Goal: Transaction & Acquisition: Download file/media

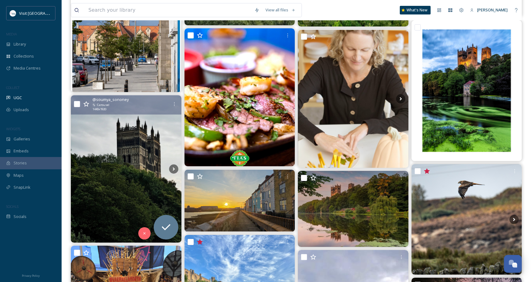
scroll to position [6036, 0]
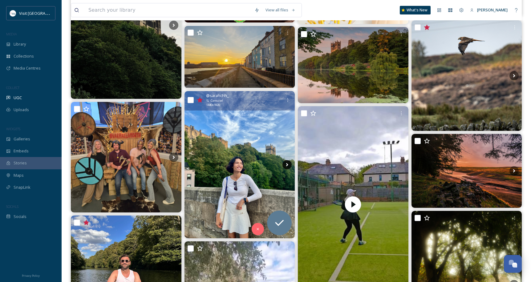
click at [282, 163] on icon at bounding box center [286, 164] width 9 height 9
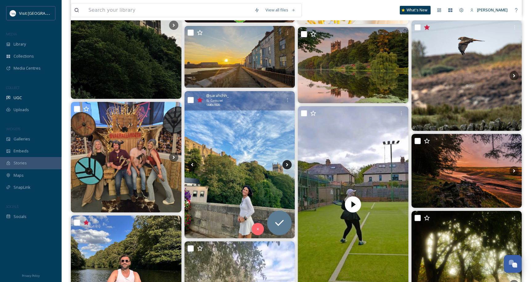
click at [287, 163] on icon at bounding box center [286, 164] width 9 height 9
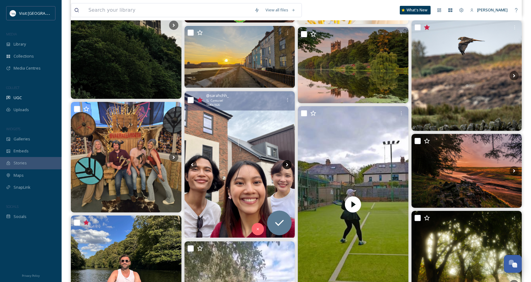
click at [287, 163] on icon at bounding box center [286, 164] width 9 height 9
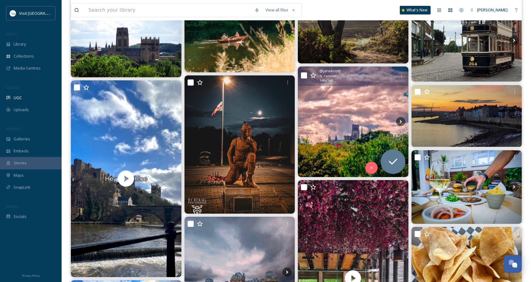
scroll to position [7473, 0]
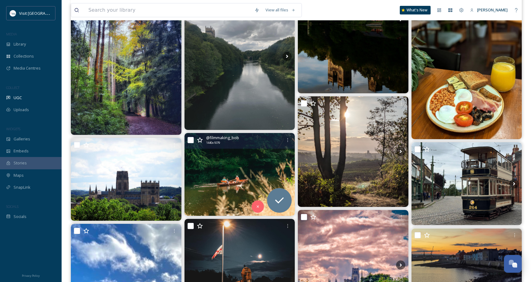
click at [269, 164] on img at bounding box center [239, 174] width 111 height 83
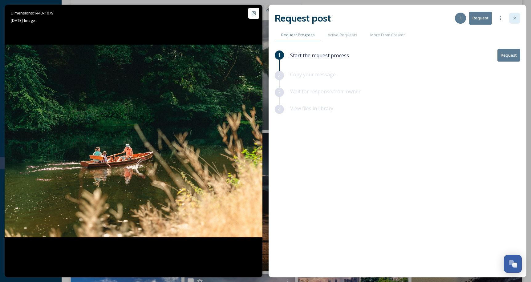
click at [515, 18] on icon at bounding box center [514, 18] width 2 height 2
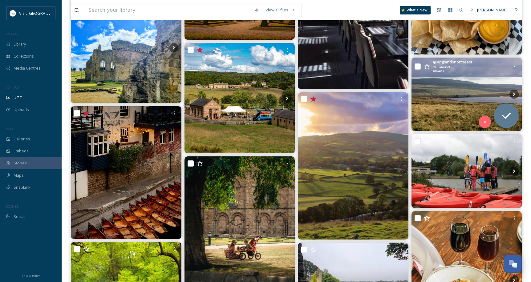
scroll to position [8048, 0]
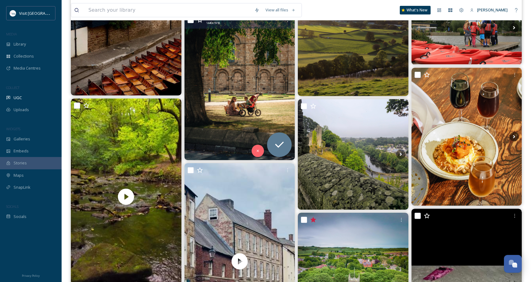
click at [245, 79] on img at bounding box center [239, 86] width 111 height 147
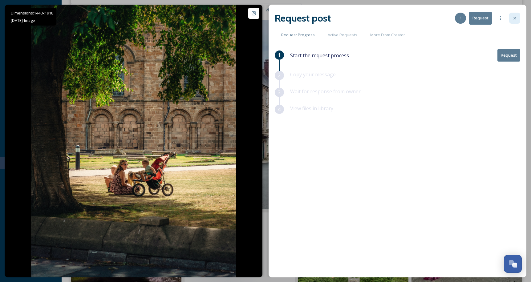
click at [514, 17] on icon at bounding box center [514, 18] width 5 height 5
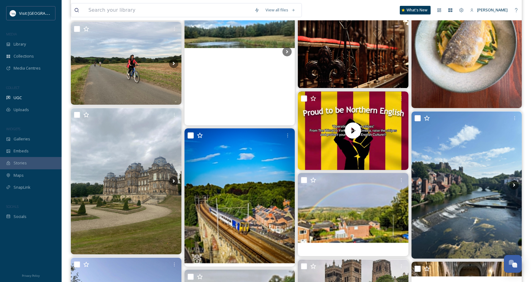
scroll to position [8910, 0]
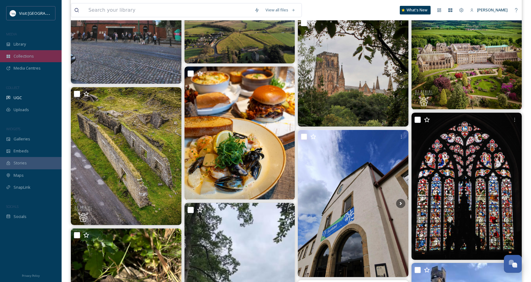
click at [42, 53] on div "Collections" at bounding box center [31, 56] width 62 height 12
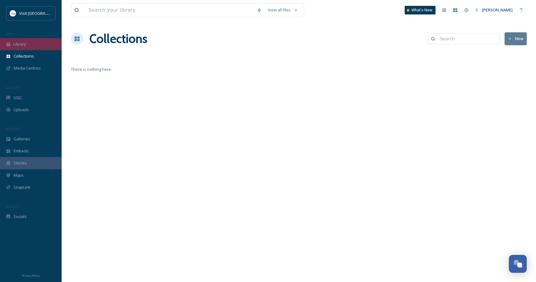
click at [16, 44] on span "Library" at bounding box center [20, 44] width 12 height 6
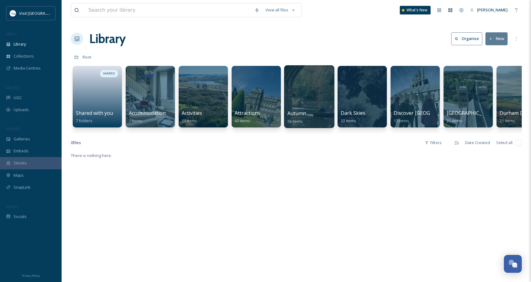
click at [317, 101] on div at bounding box center [309, 96] width 50 height 63
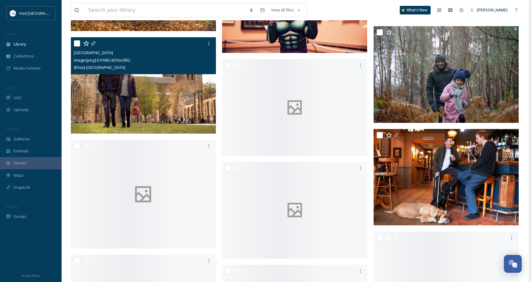
scroll to position [1150, 0]
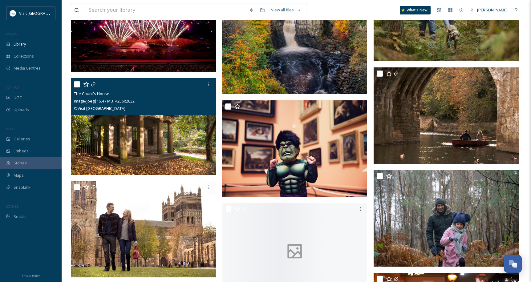
click at [158, 120] on img at bounding box center [143, 126] width 145 height 97
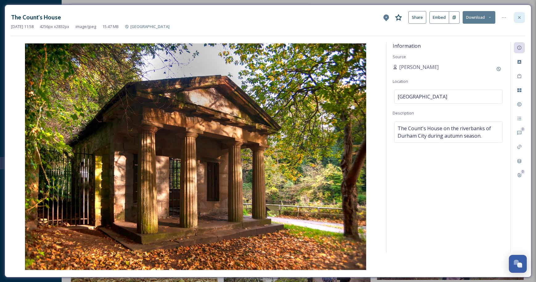
click at [522, 17] on div at bounding box center [518, 17] width 11 height 11
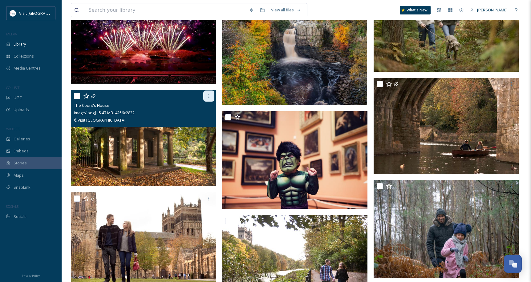
click at [212, 95] on div at bounding box center [208, 96] width 11 height 11
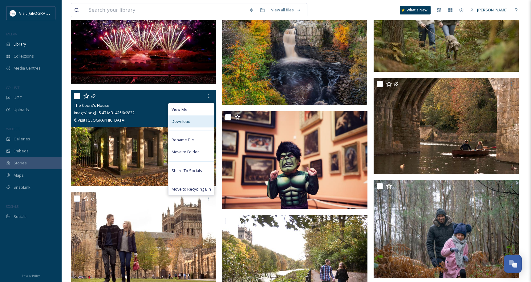
click at [191, 123] on div "Download" at bounding box center [191, 121] width 46 height 12
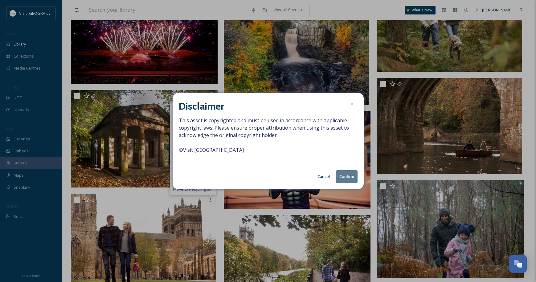
click at [345, 177] on button "Confirm" at bounding box center [347, 176] width 22 height 13
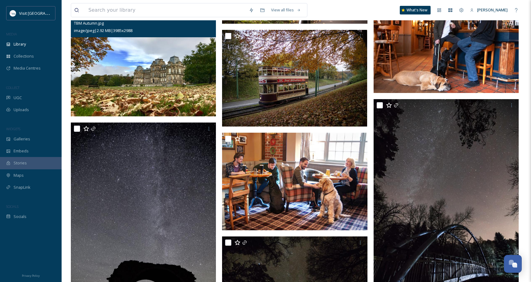
scroll to position [1293, 0]
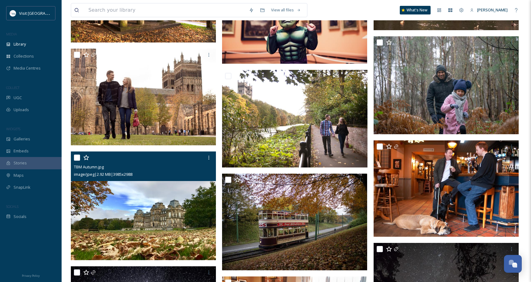
click at [197, 184] on img at bounding box center [143, 206] width 145 height 109
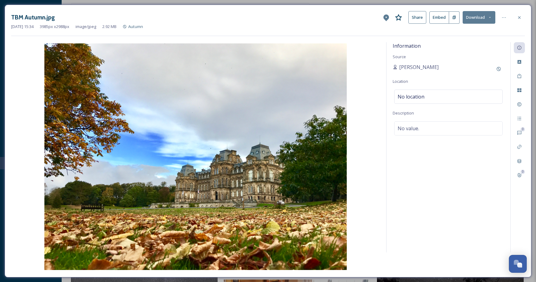
click at [477, 19] on button "Download" at bounding box center [478, 17] width 33 height 13
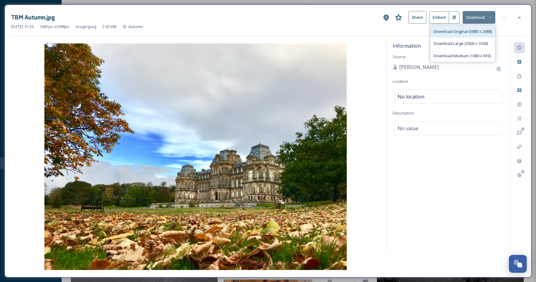
click at [456, 33] on span "Download Original (3985 x 2988)" at bounding box center [462, 32] width 58 height 6
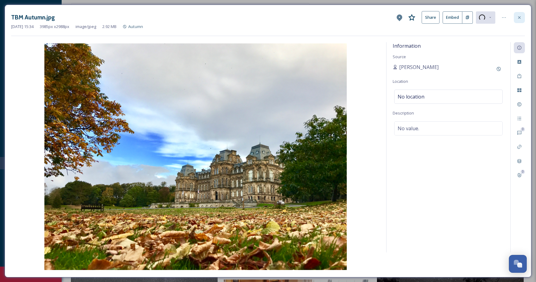
click at [521, 17] on div at bounding box center [518, 17] width 11 height 11
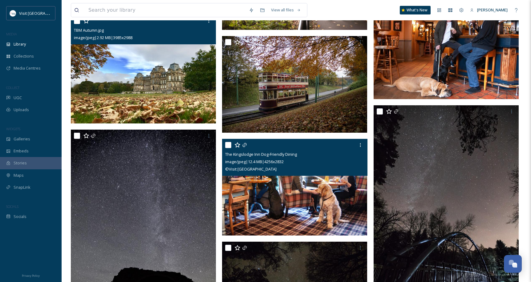
scroll to position [1288, 0]
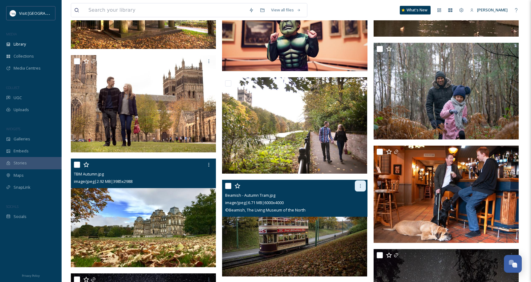
click at [357, 184] on div at bounding box center [360, 185] width 11 height 11
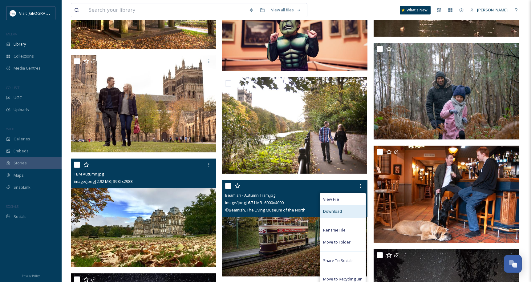
click at [346, 208] on div "Download" at bounding box center [343, 211] width 46 height 12
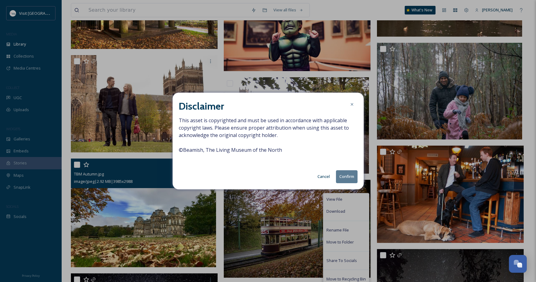
click at [349, 180] on button "Confirm" at bounding box center [347, 176] width 22 height 13
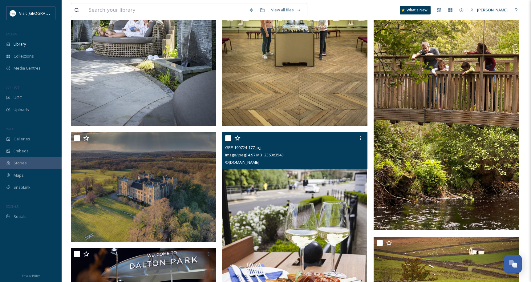
scroll to position [139, 0]
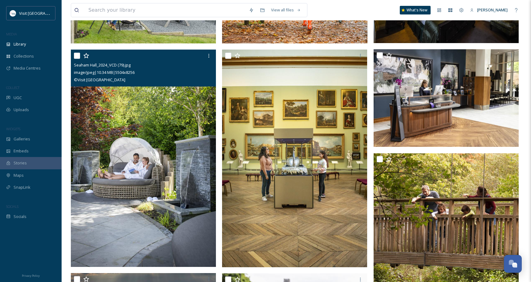
click at [150, 135] on img at bounding box center [143, 159] width 145 height 218
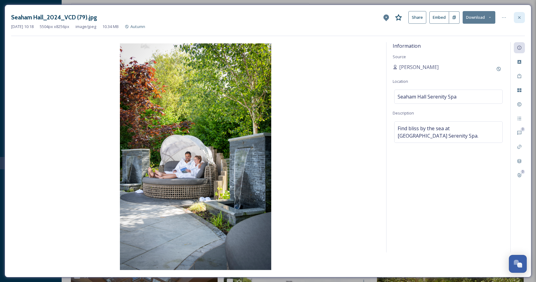
click at [516, 17] on div at bounding box center [518, 17] width 11 height 11
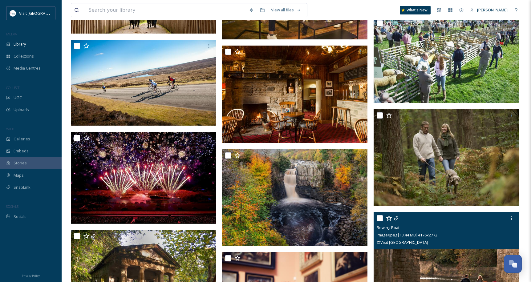
scroll to position [862, 0]
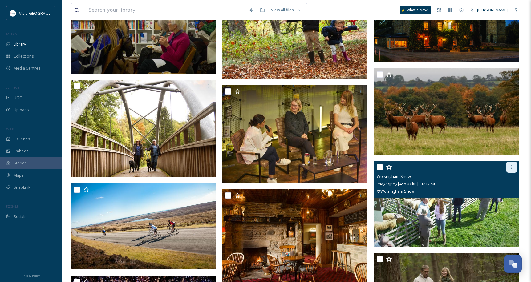
click at [512, 167] on icon at bounding box center [511, 167] width 1 height 4
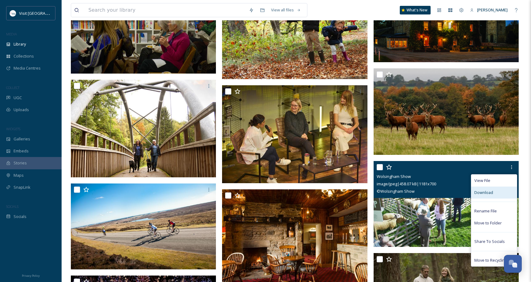
click at [489, 196] on span "Download" at bounding box center [483, 193] width 19 height 6
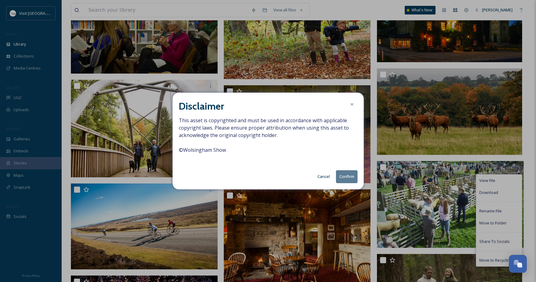
click at [346, 176] on button "Confirm" at bounding box center [347, 176] width 22 height 13
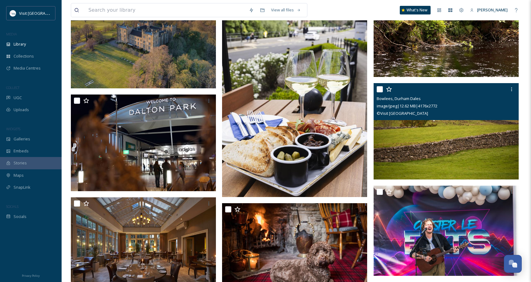
scroll to position [575, 0]
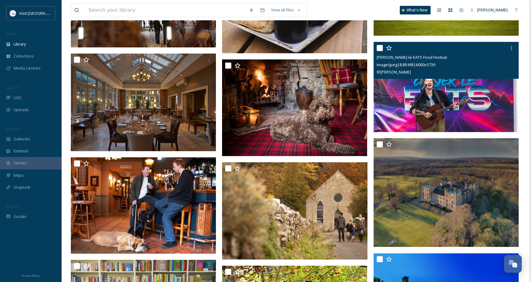
click at [452, 94] on img at bounding box center [446, 87] width 145 height 90
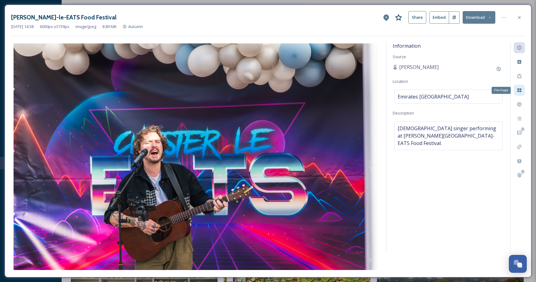
click at [514, 87] on div "File Usage" at bounding box center [518, 90] width 11 height 11
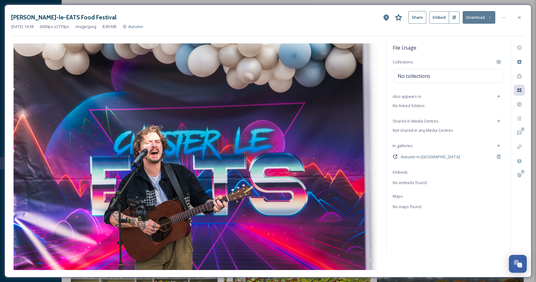
click at [482, 18] on button "Download" at bounding box center [478, 17] width 33 height 13
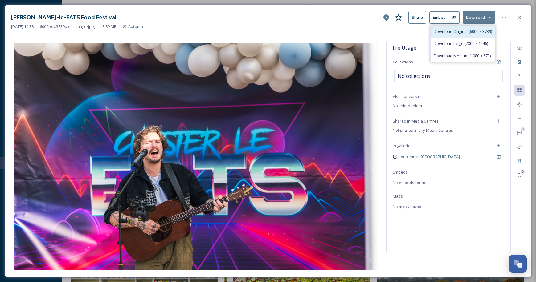
click at [479, 35] on div "Download Original (6000 x 3739)" at bounding box center [462, 32] width 64 height 12
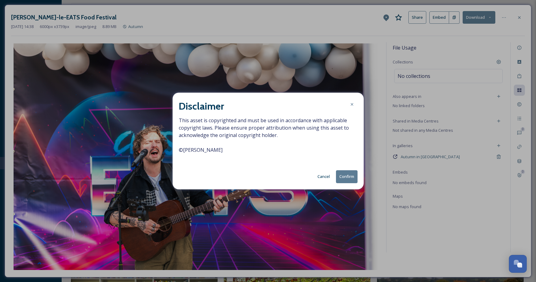
drag, startPoint x: 231, startPoint y: 148, endPoint x: 178, endPoint y: 153, distance: 53.2
click at [178, 153] on div "Disclaimer This asset is copyrighted and must be used in accordance with applic…" at bounding box center [267, 141] width 191 height 96
copy span "© [PERSON_NAME]"
click at [348, 175] on button "Confirm" at bounding box center [347, 176] width 22 height 13
